Goal: Check status: Check status

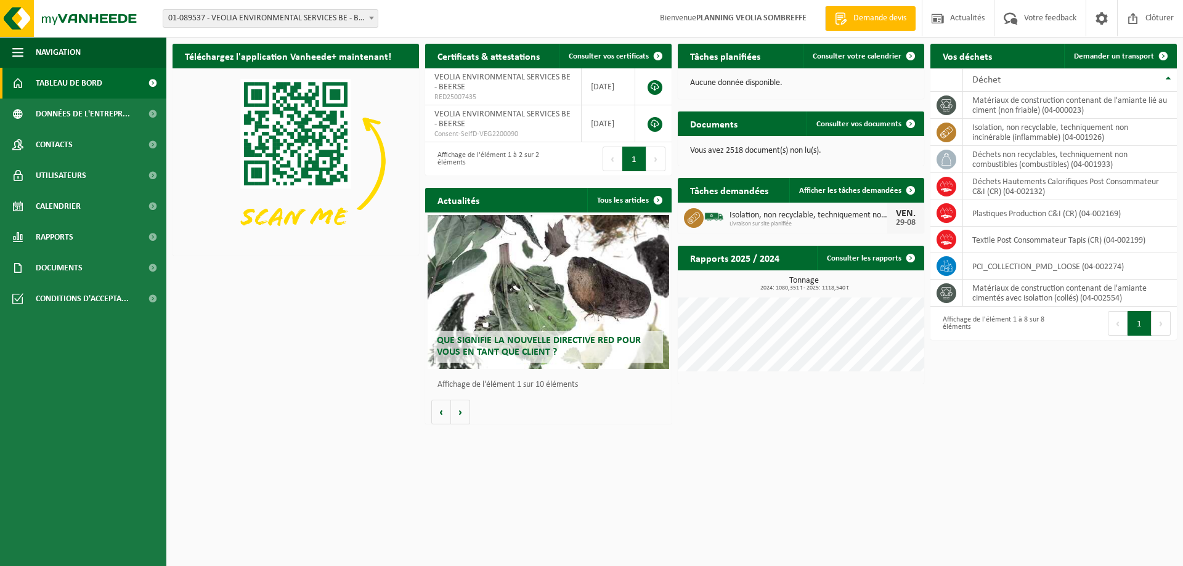
click at [249, 9] on span "01-089537 - VEOLIA ENVIRONMENTAL SERVICES BE - BEERSE" at bounding box center [271, 18] width 216 height 18
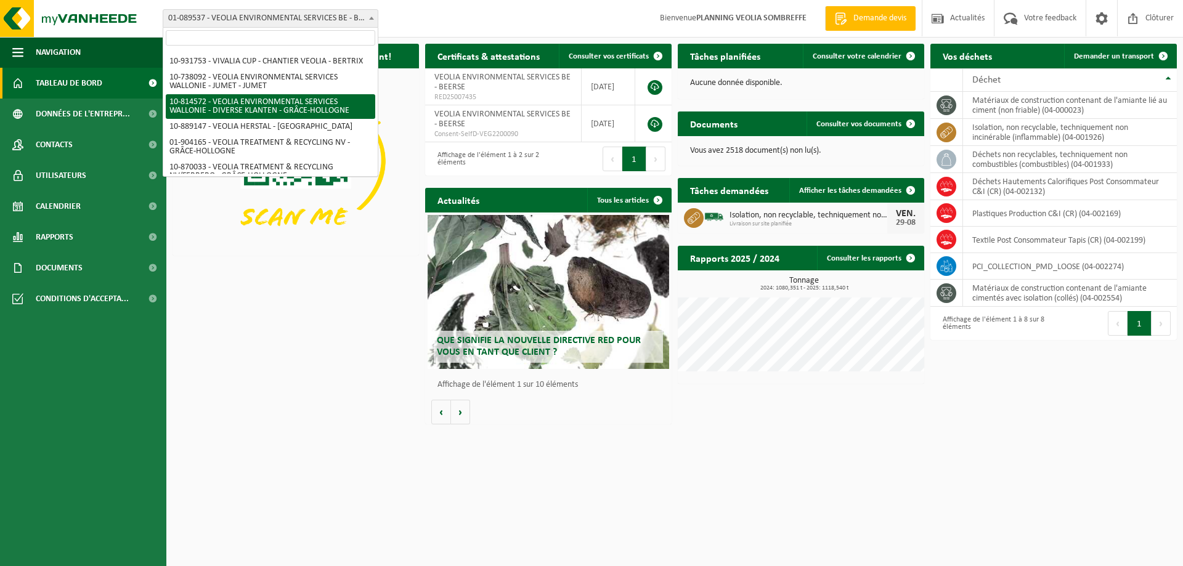
scroll to position [907, 0]
select select "37628"
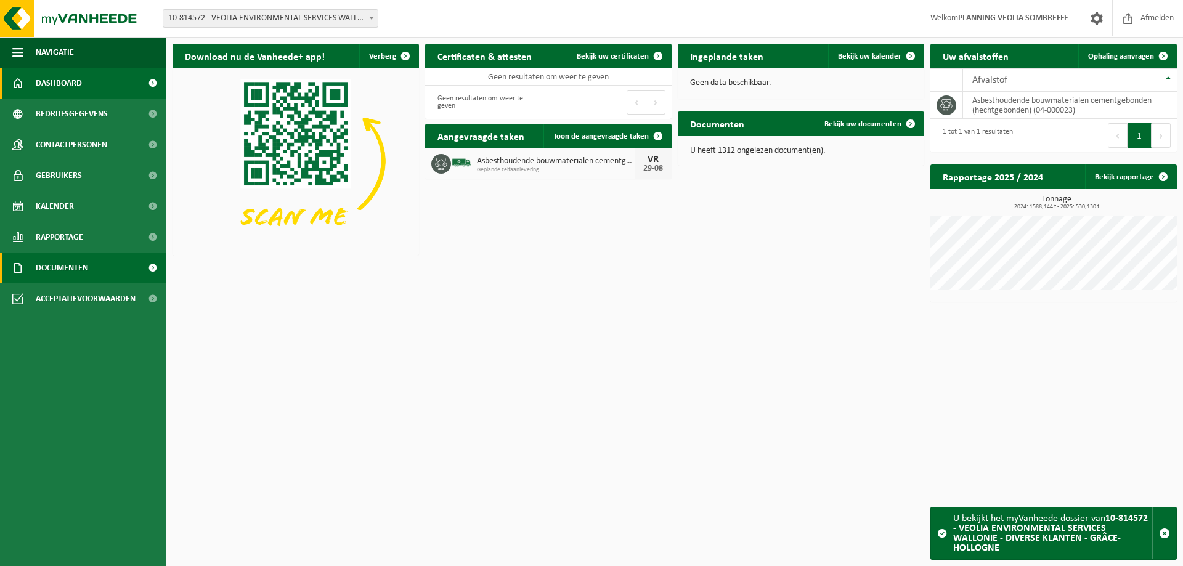
click at [145, 264] on span at bounding box center [153, 268] width 28 height 31
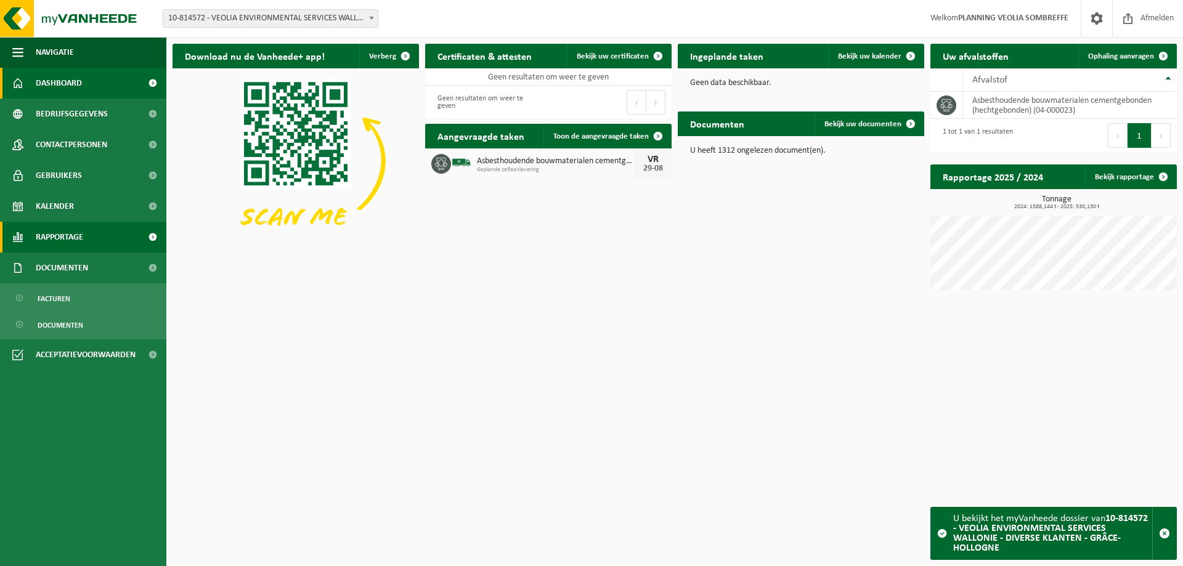
click at [108, 233] on link "Rapportage" at bounding box center [83, 237] width 166 height 31
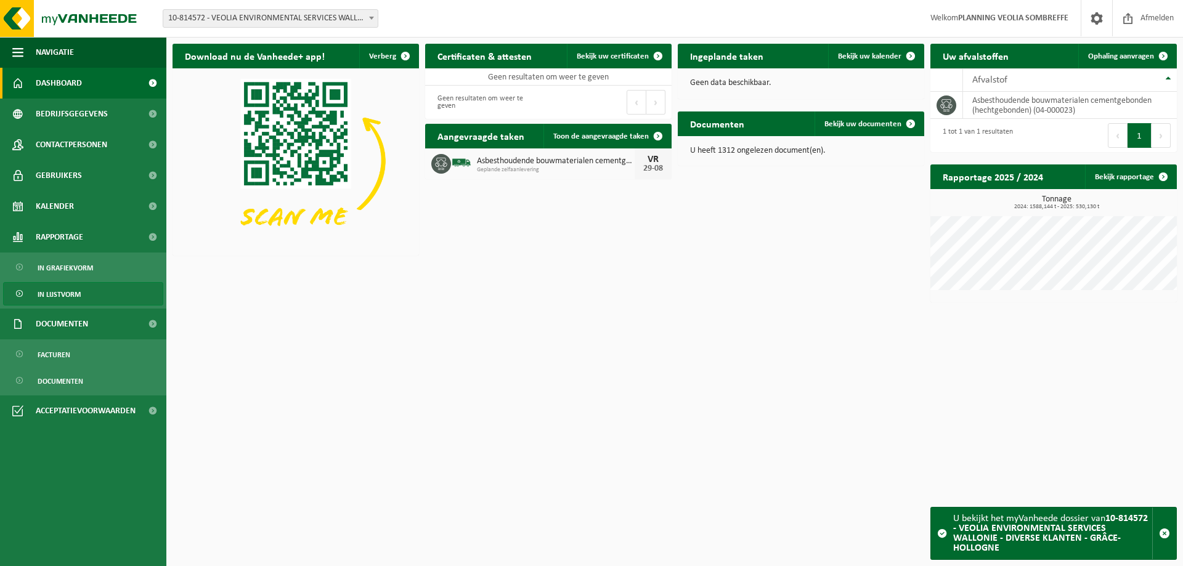
click at [92, 297] on link "In lijstvorm" at bounding box center [83, 293] width 160 height 23
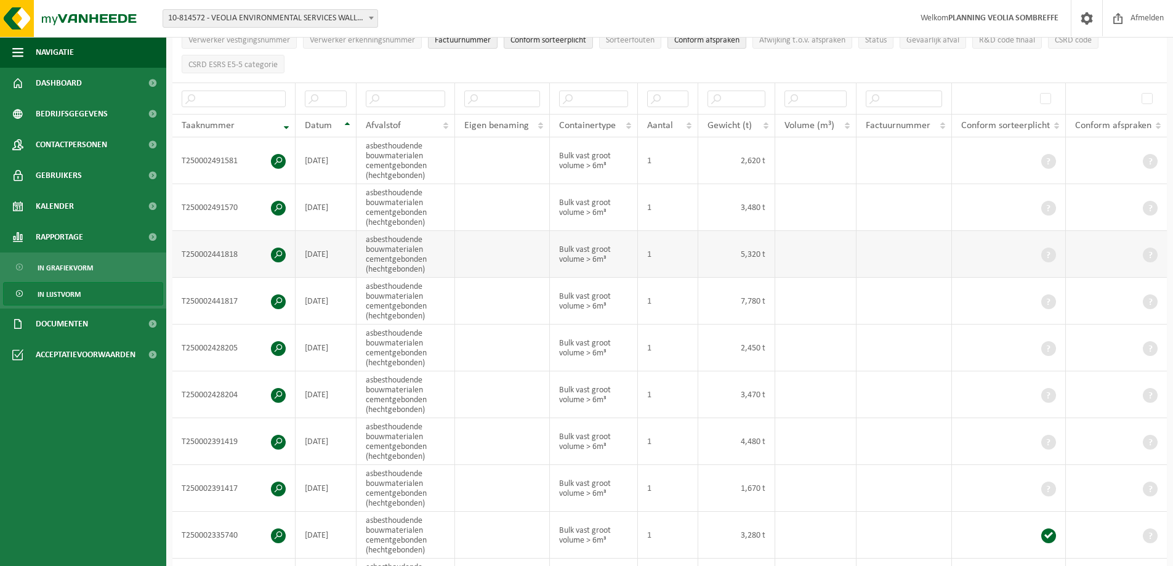
scroll to position [185, 0]
click at [277, 299] on span at bounding box center [278, 302] width 15 height 15
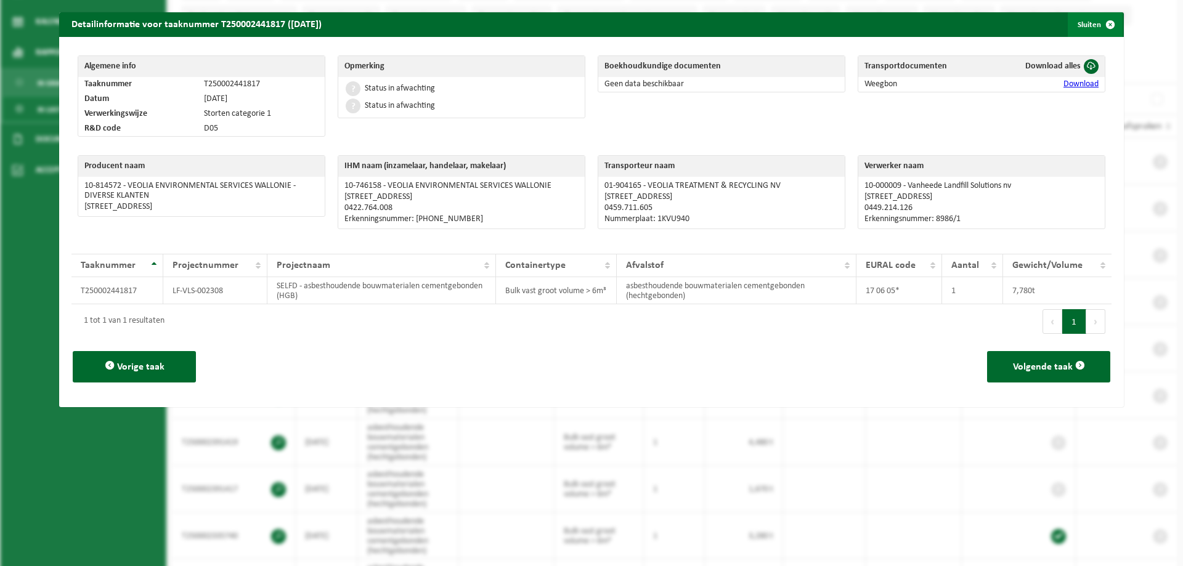
click at [1086, 26] on button "Sluiten" at bounding box center [1094, 24] width 55 height 25
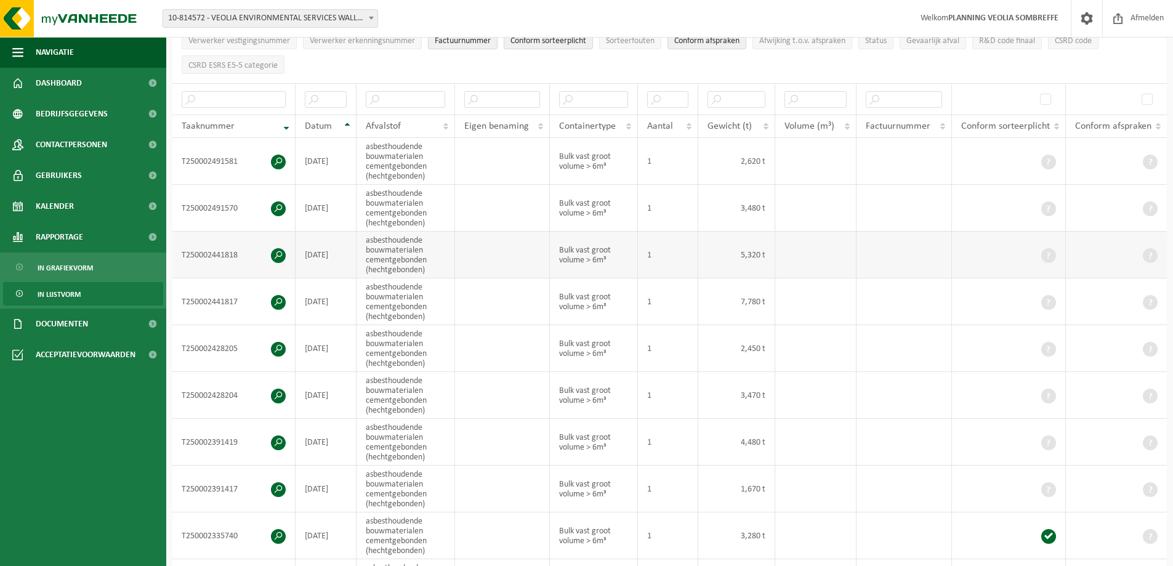
click at [278, 250] on span at bounding box center [278, 255] width 15 height 15
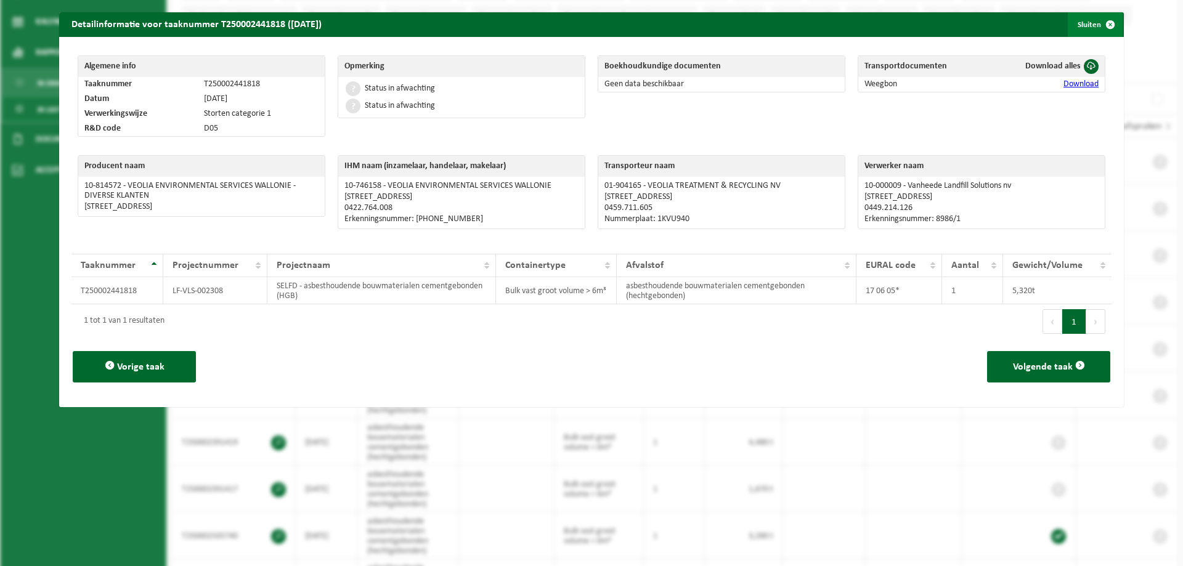
click at [1098, 25] on span "button" at bounding box center [1110, 24] width 25 height 25
